Goal: Task Accomplishment & Management: Manage account settings

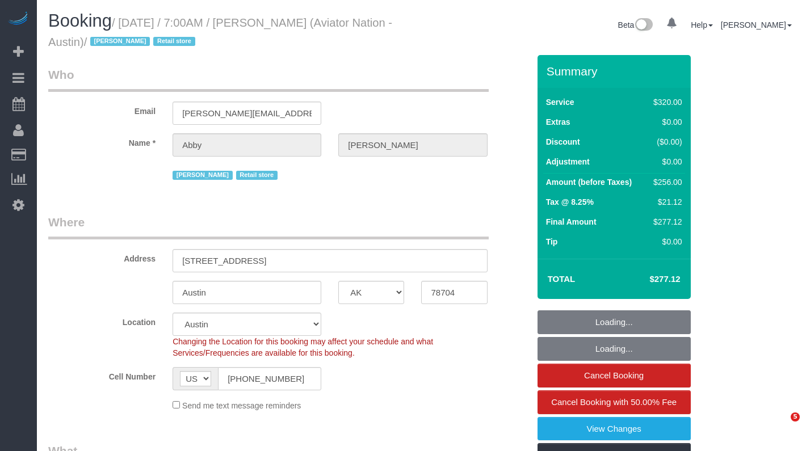
select select "[GEOGRAPHIC_DATA]"
select select "number:89"
select select "number:90"
select select "number:15"
select select "number:7"
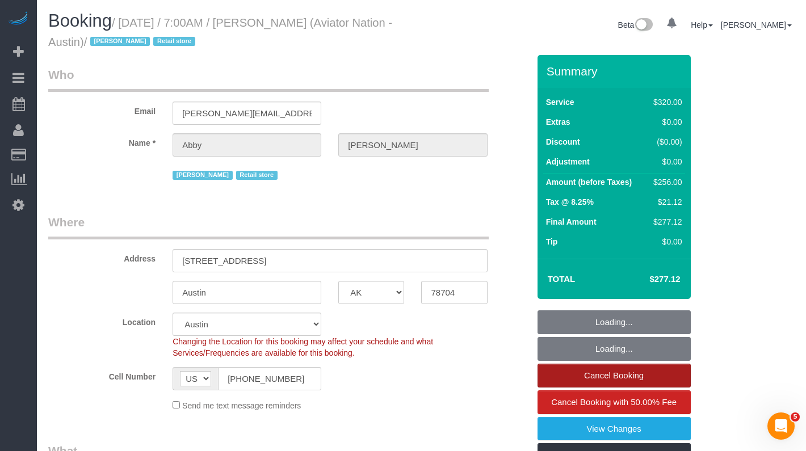
select select "object:1110"
select select "string:stripe-pm_1Oa28J4VGloSiKo7fGEnuPdh"
select select "2"
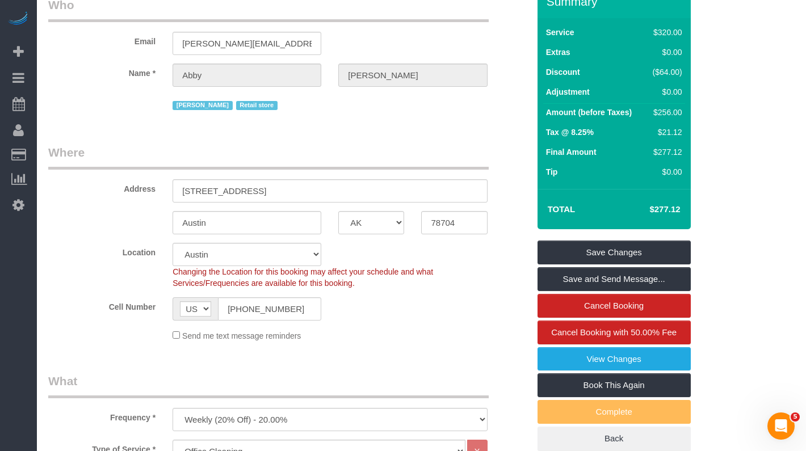
scroll to position [72, 0]
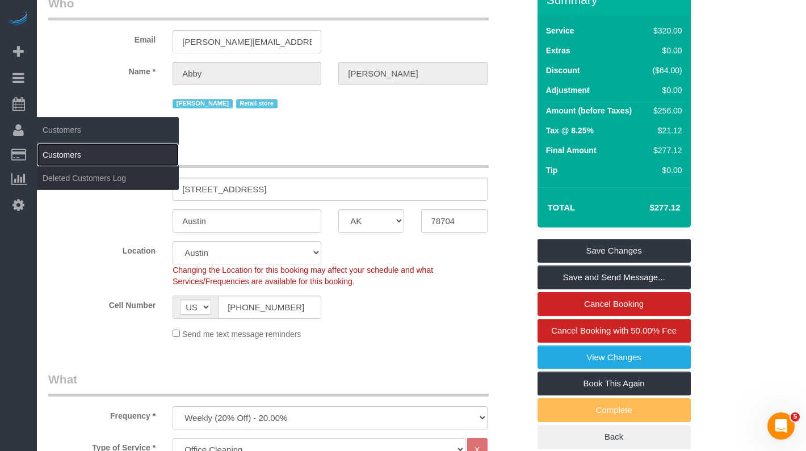
click at [70, 156] on link "Customers" at bounding box center [108, 155] width 142 height 23
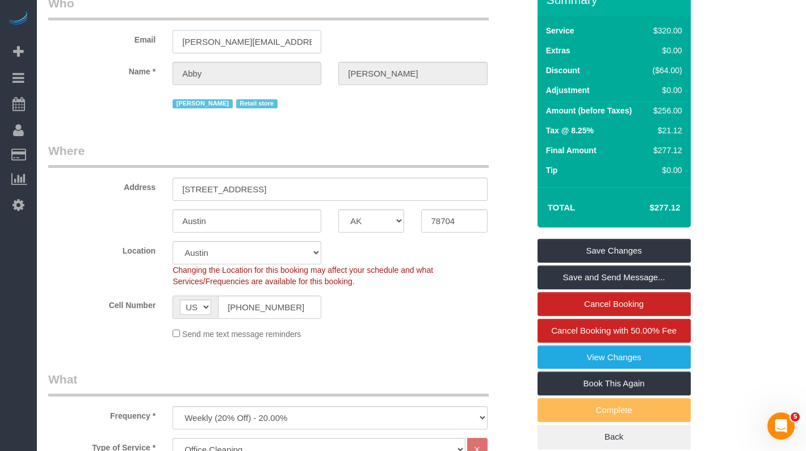
click at [224, 41] on input "[PERSON_NAME][EMAIL_ADDRESS][DOMAIN_NAME]" at bounding box center [247, 41] width 149 height 23
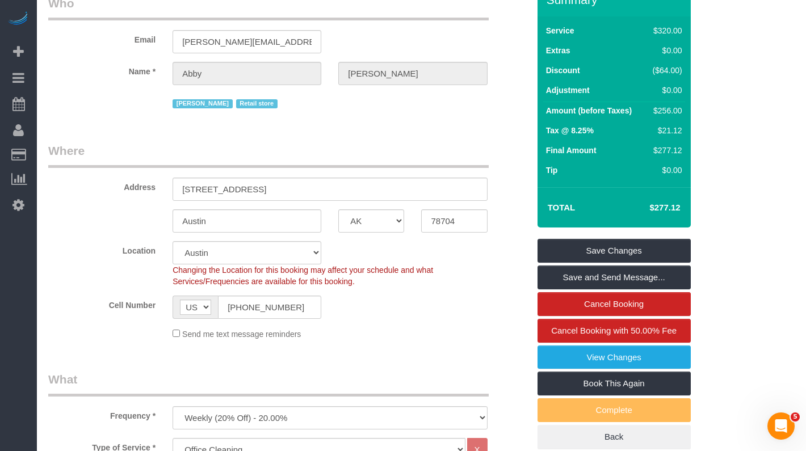
click at [193, 56] on sui-booking-customer "Email [PERSON_NAME][EMAIL_ADDRESS][DOMAIN_NAME] Name * [GEOGRAPHIC_DATA][PERSON…" at bounding box center [288, 53] width 481 height 116
click at [203, 45] on input "[PERSON_NAME][EMAIL_ADDRESS][DOMAIN_NAME]" at bounding box center [247, 41] width 149 height 23
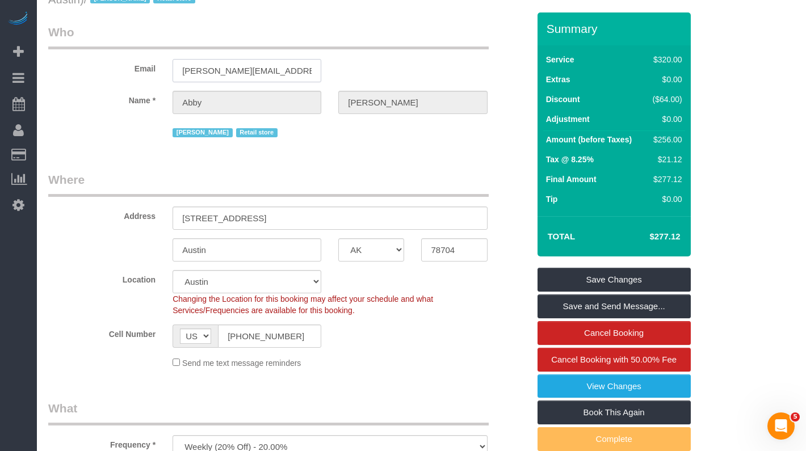
scroll to position [0, 0]
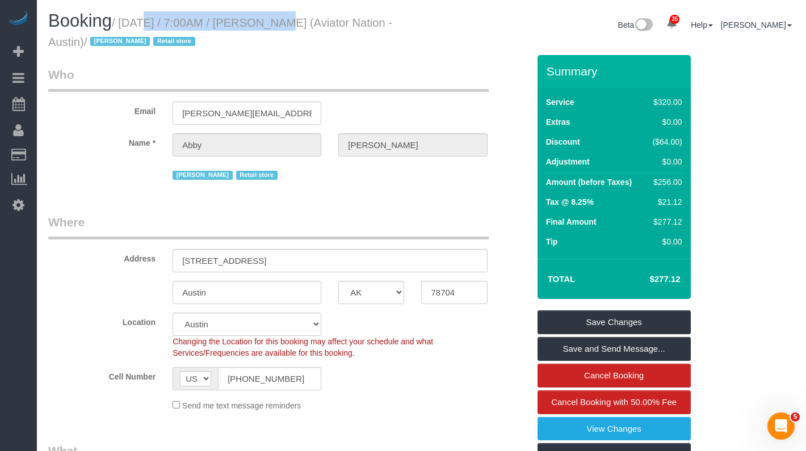
drag, startPoint x: 128, startPoint y: 24, endPoint x: 268, endPoint y: 27, distance: 140.3
click at [268, 27] on small "/ [DATE] / 7:00AM / [PERSON_NAME] (Aviator Nation - Austin) / [PERSON_NAME] Ret…" at bounding box center [220, 32] width 344 height 32
copy small "[DATE] / 7:00AM"
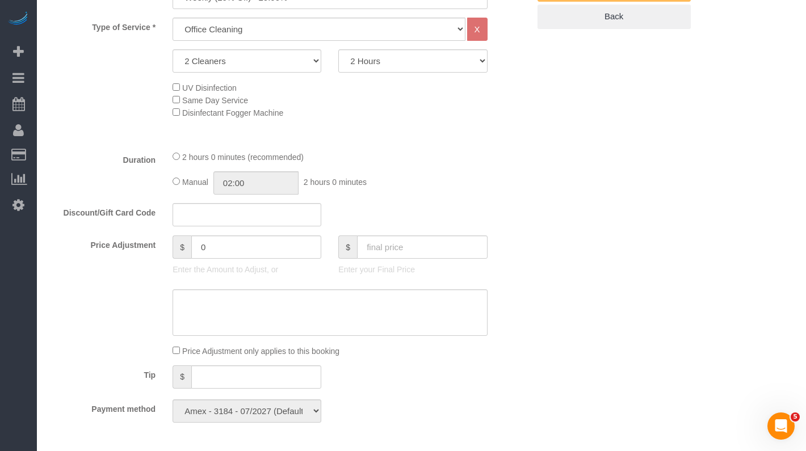
scroll to position [490, 0]
drag, startPoint x: 376, startPoint y: 185, endPoint x: 308, endPoint y: 187, distance: 68.2
click at [308, 187] on div "Manual 02:00 2 hours 0 minutes" at bounding box center [330, 185] width 315 height 23
copy span "2 hours 0 minutes"
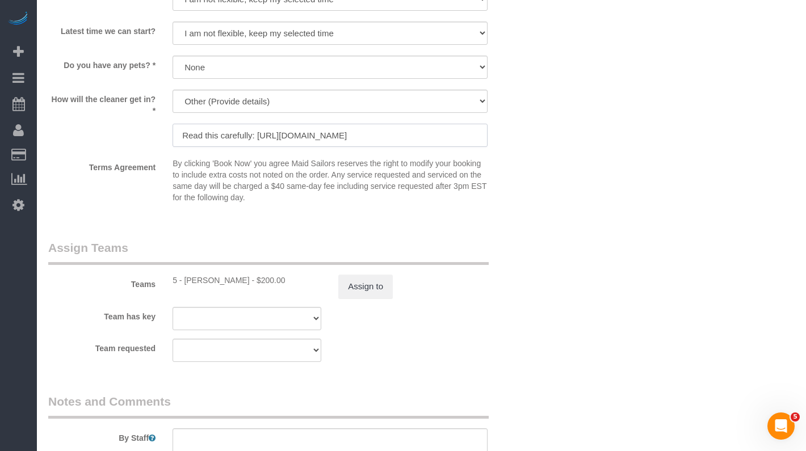
scroll to position [0, 326]
drag, startPoint x: 183, startPoint y: 136, endPoint x: 471, endPoint y: 146, distance: 288.1
click at [471, 146] on input "Read this carefully: [URL][DOMAIN_NAME]" at bounding box center [330, 135] width 315 height 23
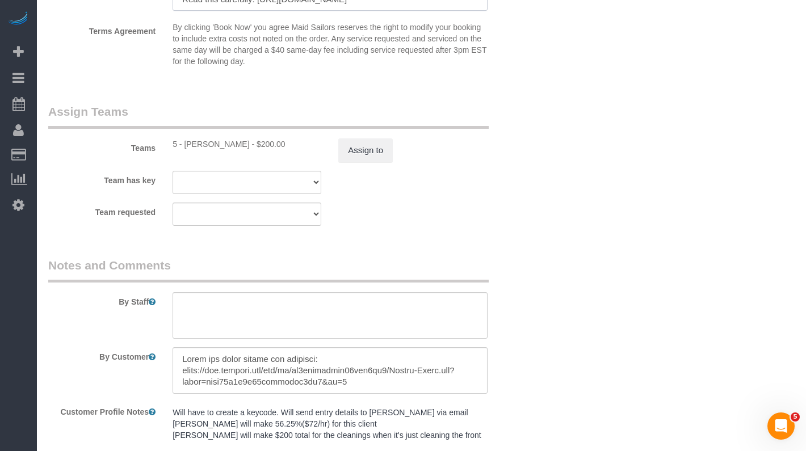
scroll to position [1226, 0]
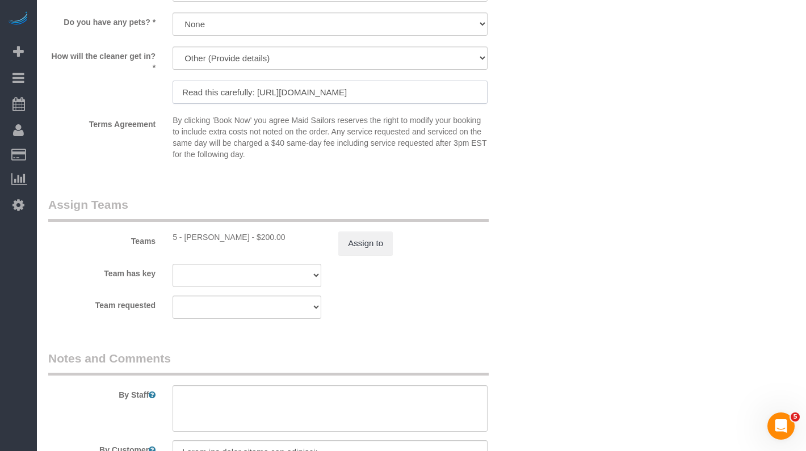
click at [285, 98] on input "Read this carefully: [URL][DOMAIN_NAME]" at bounding box center [330, 92] width 315 height 23
click at [323, 93] on input "Read this carefully: [URL][DOMAIN_NAME]" at bounding box center [330, 92] width 315 height 23
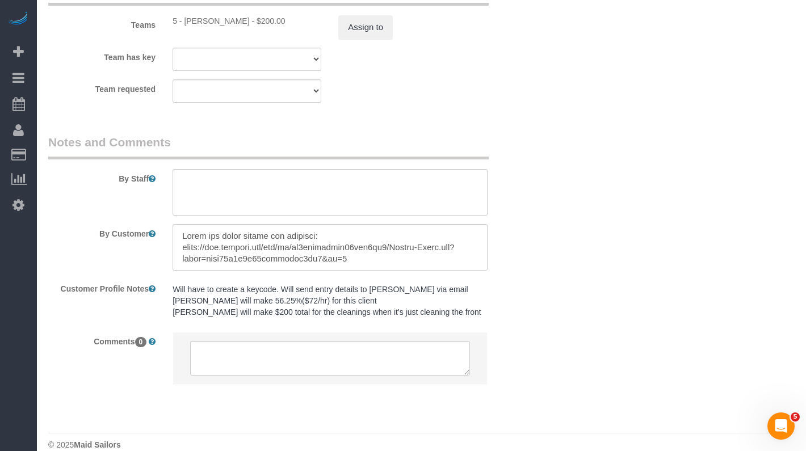
scroll to position [1459, 0]
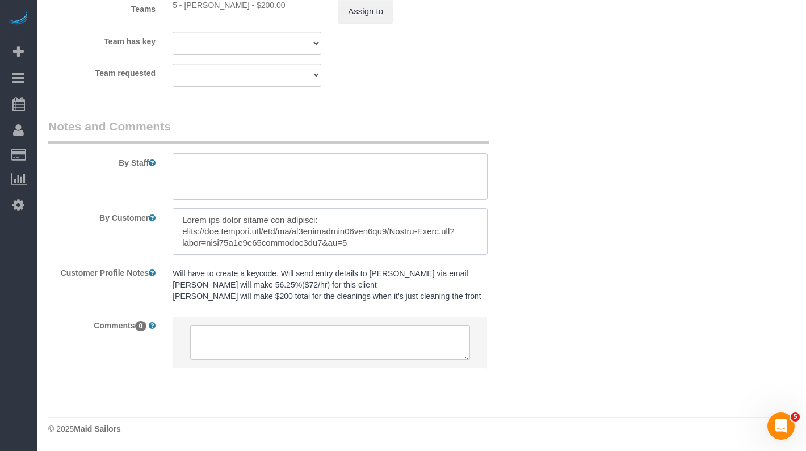
drag, startPoint x: 345, startPoint y: 242, endPoint x: 158, endPoint y: 205, distance: 191.1
click at [155, 209] on div "By Customer" at bounding box center [289, 231] width 498 height 47
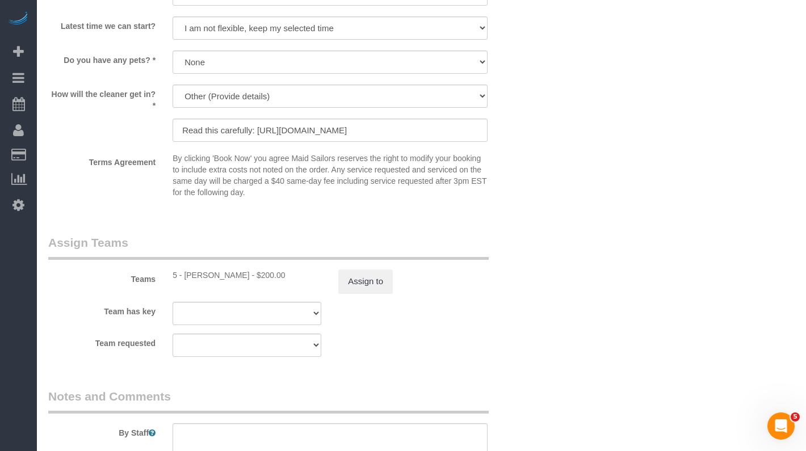
scroll to position [1188, 0]
drag, startPoint x: 256, startPoint y: 132, endPoint x: 341, endPoint y: 137, distance: 85.9
click at [341, 137] on input "Read this carefully: [URL][DOMAIN_NAME]" at bounding box center [330, 130] width 315 height 23
click at [257, 132] on input "Read this carefully: [URL][DOMAIN_NAME]" at bounding box center [330, 130] width 315 height 23
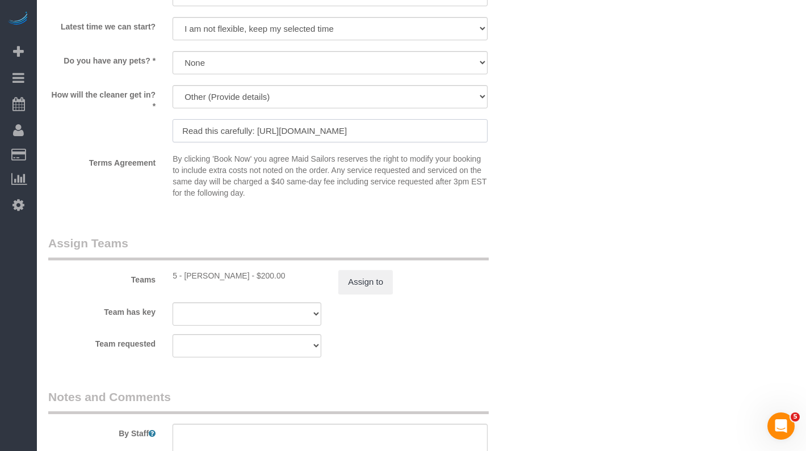
drag, startPoint x: 257, startPoint y: 132, endPoint x: 510, endPoint y: 145, distance: 253.6
click at [510, 145] on sui-booking-custom-fields "Earliest time we can start? I am not flexible, keep my selected time 8:00 AM 9:…" at bounding box center [288, 76] width 481 height 256
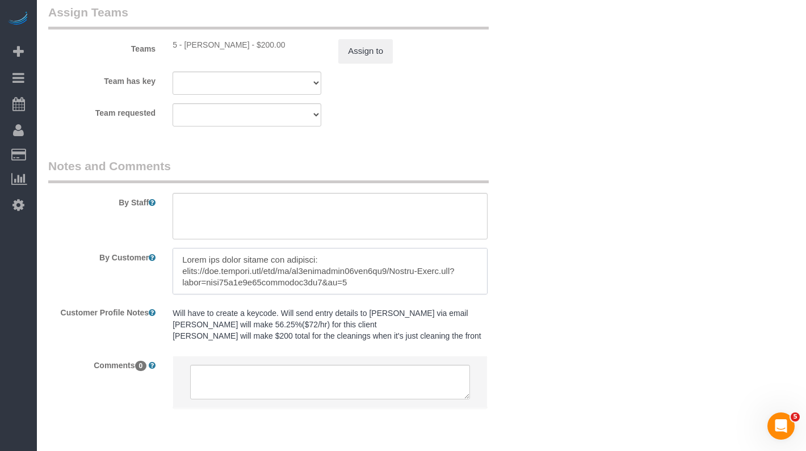
scroll to position [7, 0]
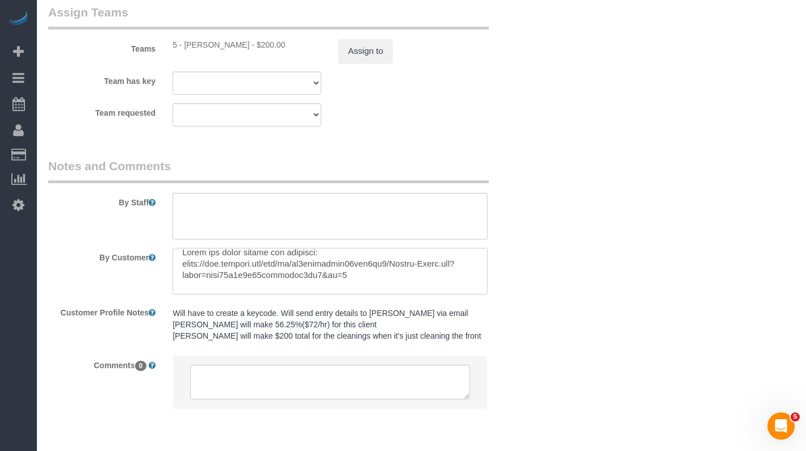
drag, startPoint x: 350, startPoint y: 284, endPoint x: 171, endPoint y: 268, distance: 179.6
click at [171, 268] on div at bounding box center [330, 271] width 332 height 47
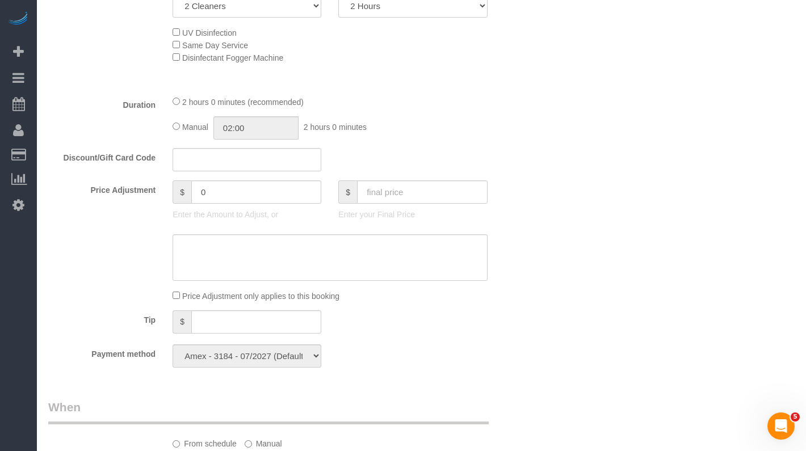
scroll to position [544, 0]
